Goal: Information Seeking & Learning: Check status

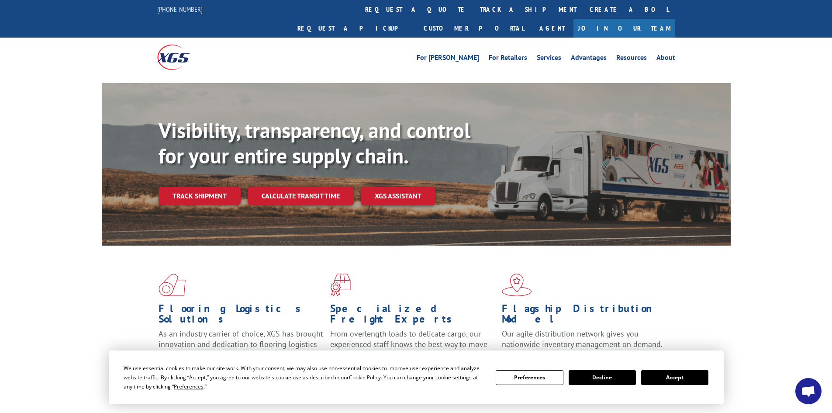
click at [186, 190] on div "Visibility, transparency, and control for your entire supply chain. Track shipm…" at bounding box center [445, 179] width 572 height 122
click at [192, 187] on link "Track shipment" at bounding box center [200, 196] width 82 height 18
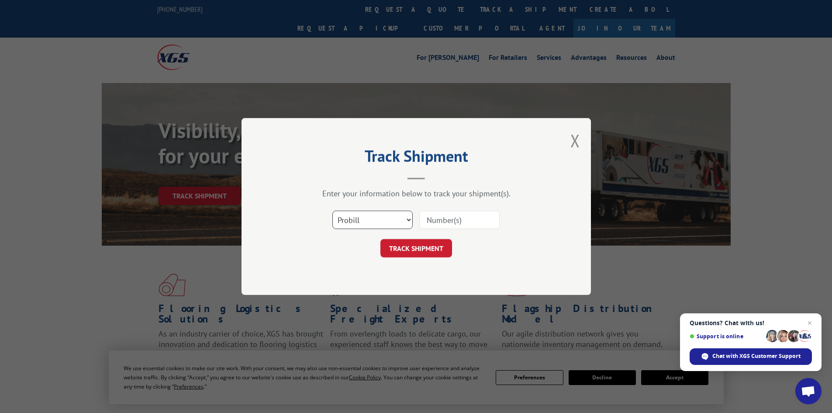
click at [344, 218] on select "Select category... Probill BOL PO" at bounding box center [372, 220] width 80 height 18
select select "bol"
click at [332, 211] on select "Select category... Probill BOL PO" at bounding box center [372, 220] width 80 height 18
click at [442, 222] on input at bounding box center [459, 220] width 80 height 18
type input "485143"
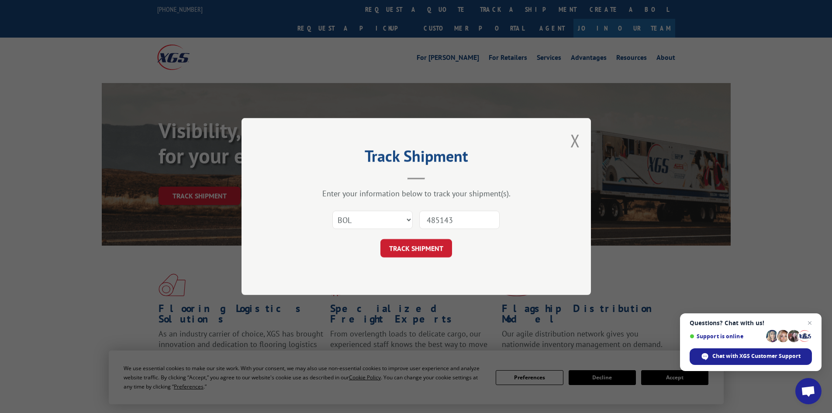
click button "TRACK SHIPMENT" at bounding box center [417, 248] width 72 height 18
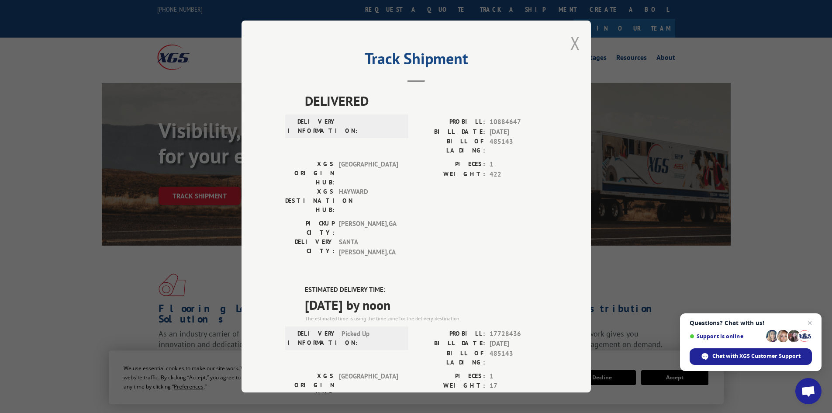
click at [571, 44] on button "Close modal" at bounding box center [576, 42] width 10 height 23
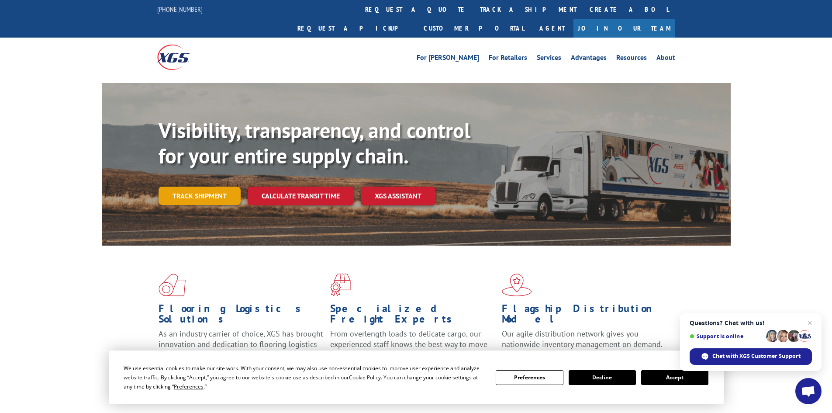
click at [185, 187] on link "Track shipment" at bounding box center [200, 196] width 82 height 18
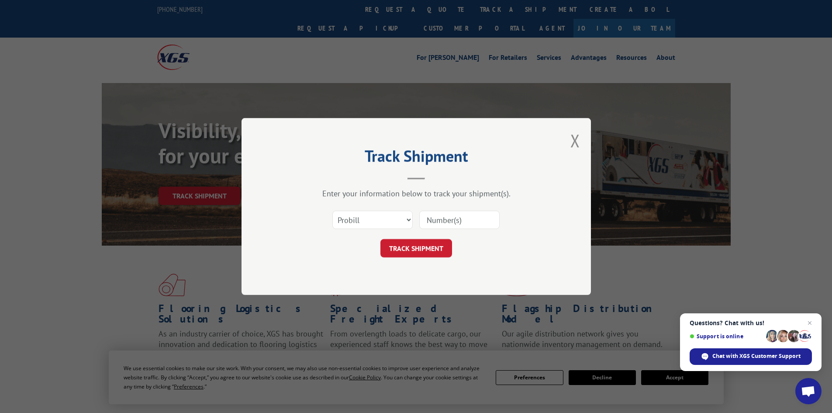
paste input ":17624350"
click at [430, 220] on input ":17624350" at bounding box center [459, 220] width 80 height 18
type input "17624350"
click at [426, 247] on button "TRACK SHIPMENT" at bounding box center [417, 248] width 72 height 18
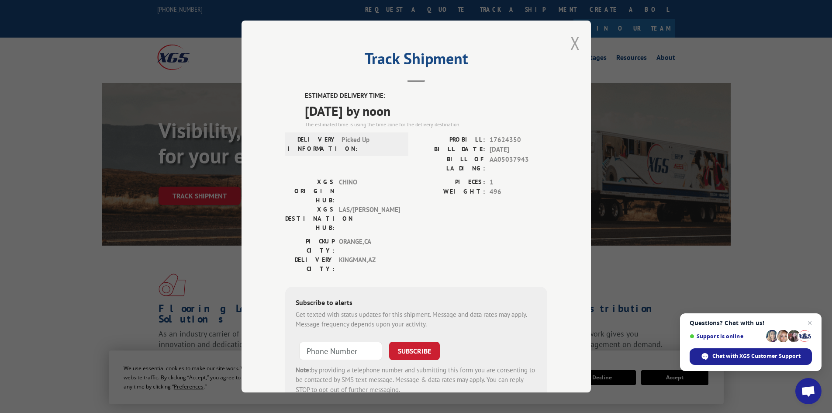
click at [571, 39] on button "Close modal" at bounding box center [576, 42] width 10 height 23
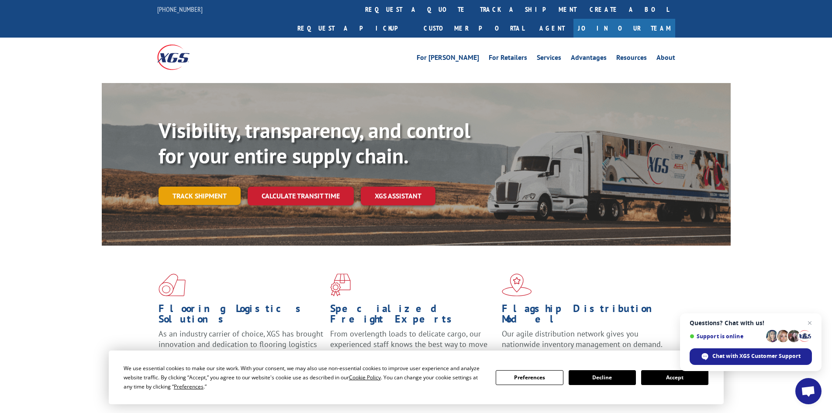
click at [181, 187] on link "Track shipment" at bounding box center [200, 196] width 82 height 18
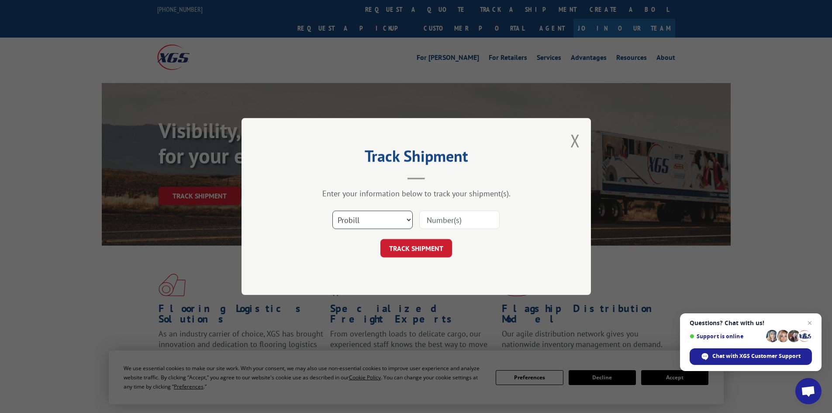
click at [386, 223] on select "Select category... Probill BOL PO" at bounding box center [372, 220] width 80 height 18
click at [576, 142] on button "Close modal" at bounding box center [576, 140] width 10 height 23
